Goal: Navigation & Orientation: Go to known website

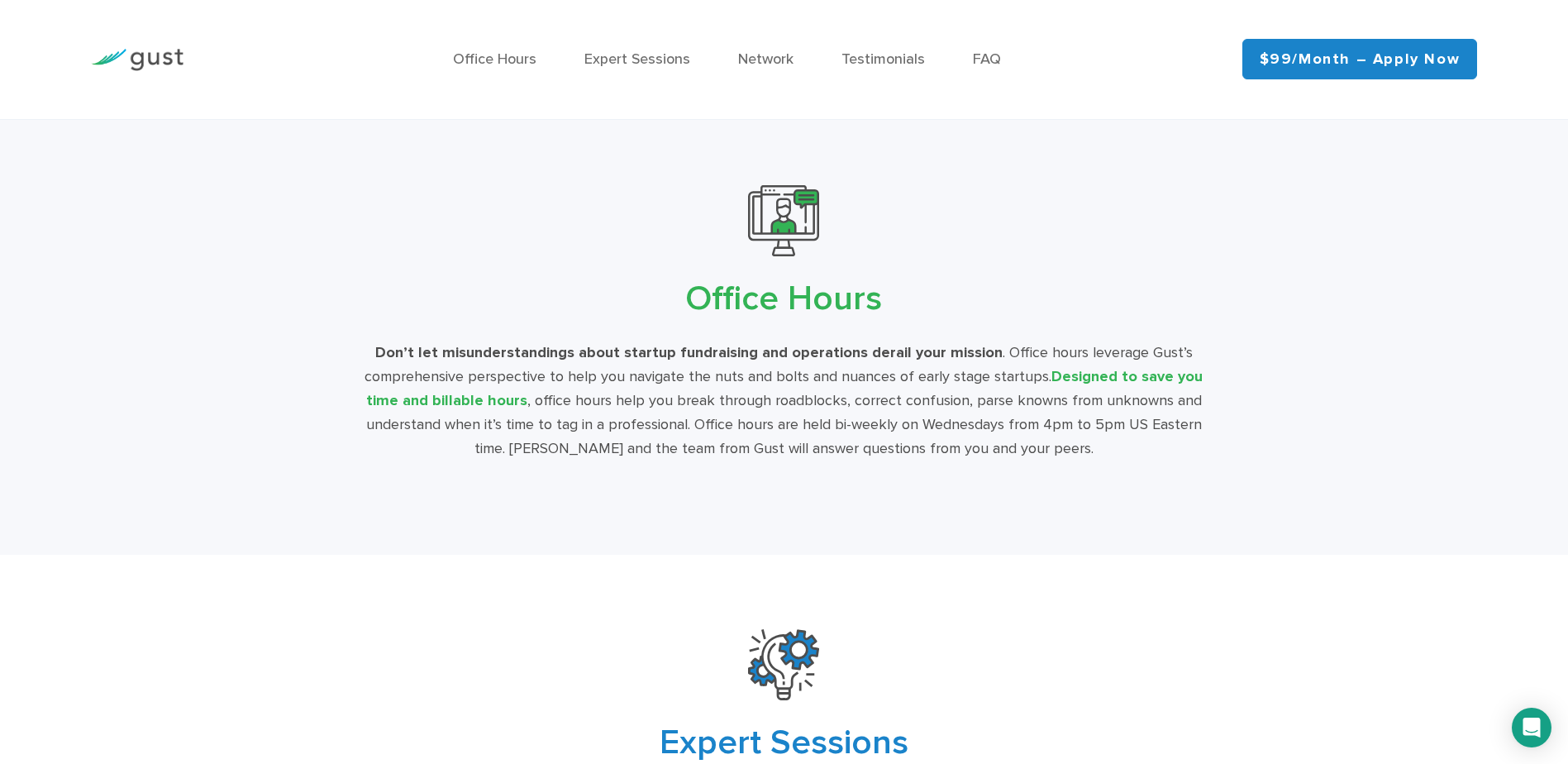
scroll to position [2894, 0]
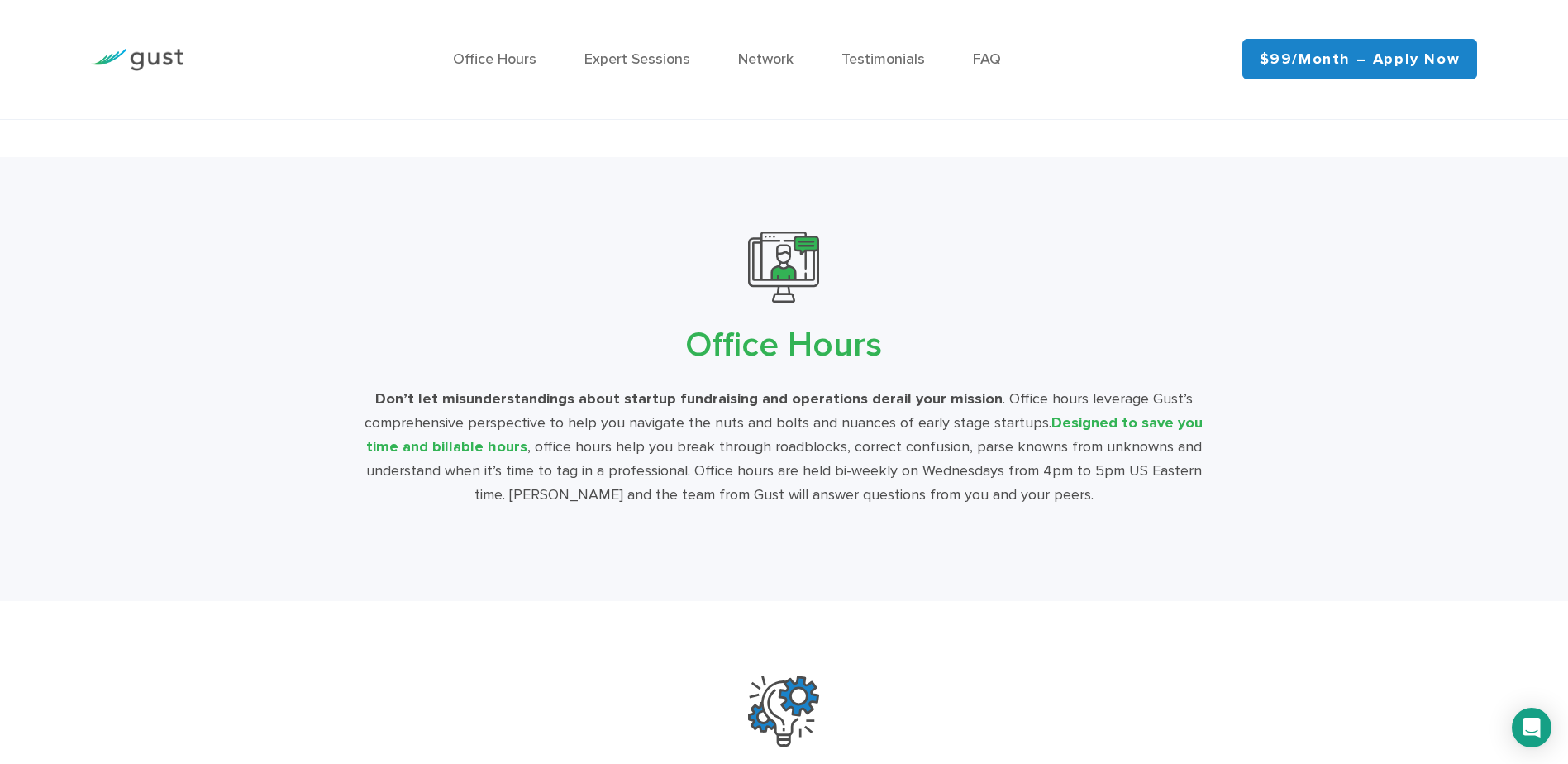
click at [156, 56] on img at bounding box center [137, 60] width 93 height 22
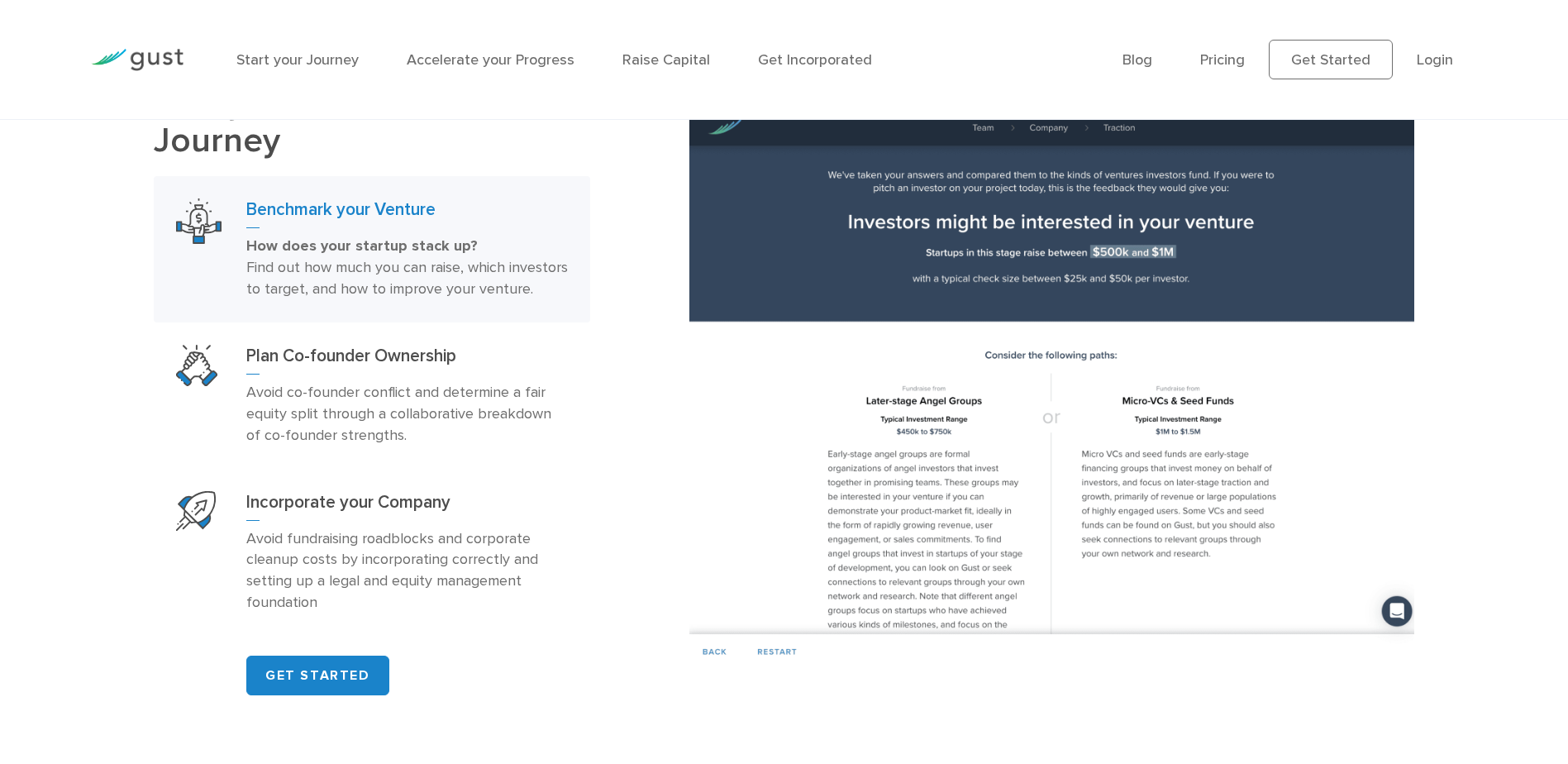
scroll to position [1092, 0]
